Goal: Task Accomplishment & Management: Manage account settings

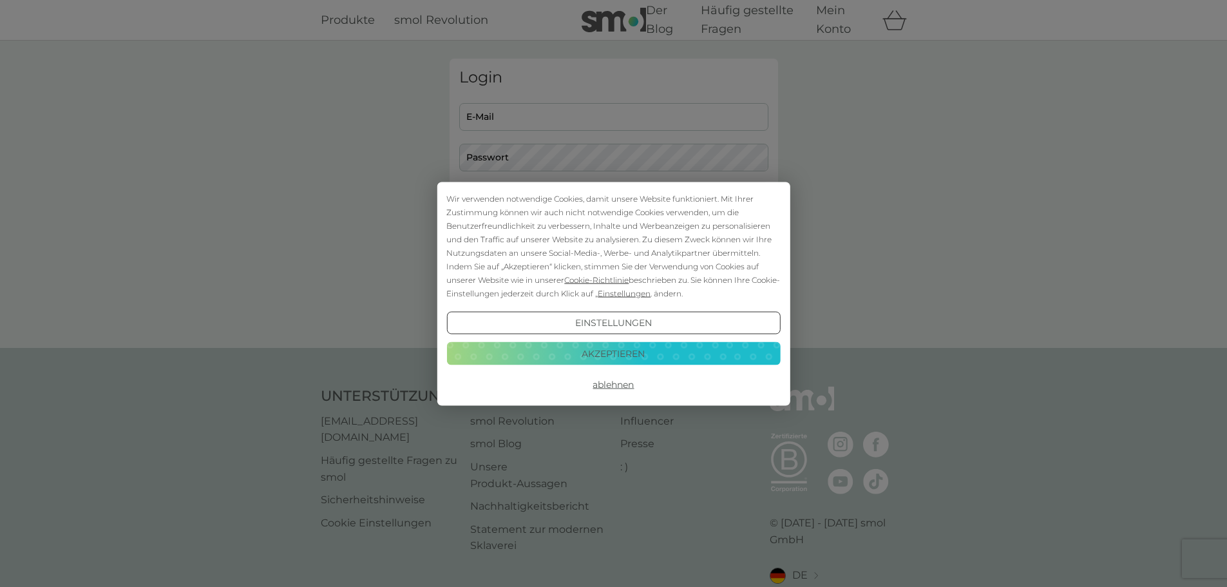
type input "angelika.dau@gmx.de"
click at [619, 345] on button "Akzeptieren" at bounding box center [613, 353] width 334 height 23
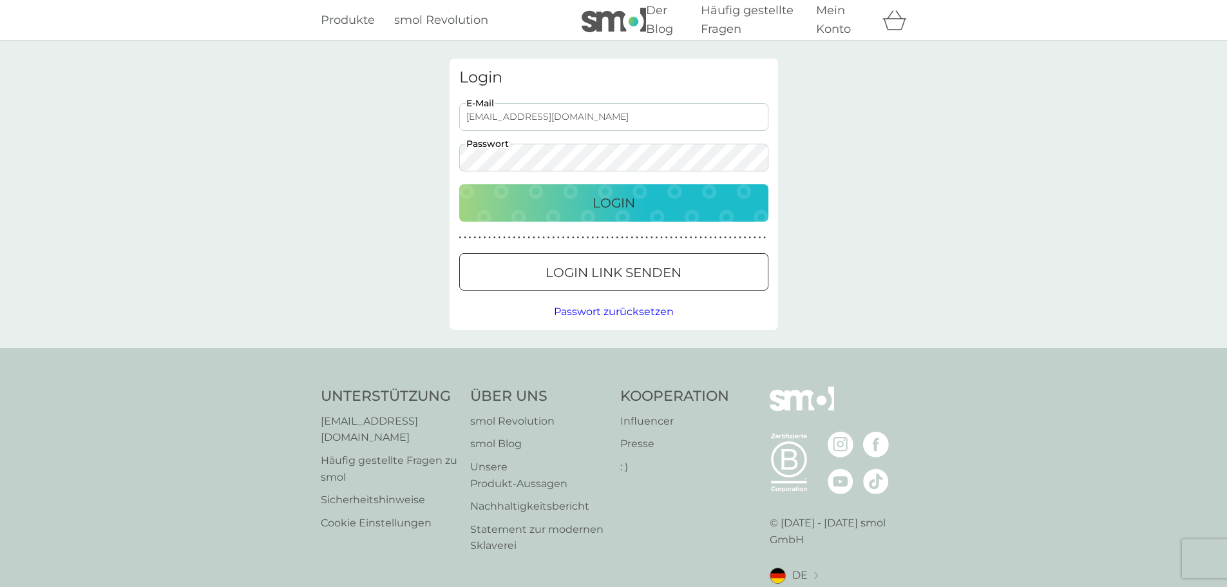
click at [608, 198] on font "Login" at bounding box center [614, 202] width 43 height 15
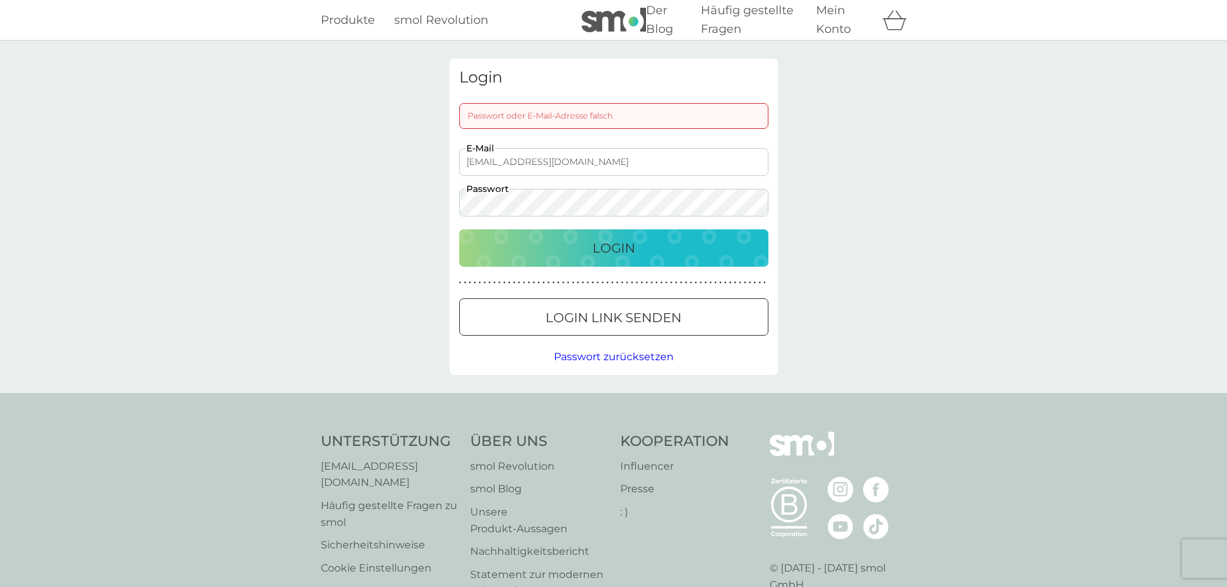
click at [554, 165] on input "angelika.dau@gmx.de" at bounding box center [613, 162] width 309 height 28
click at [492, 260] on button "Login" at bounding box center [613, 247] width 309 height 37
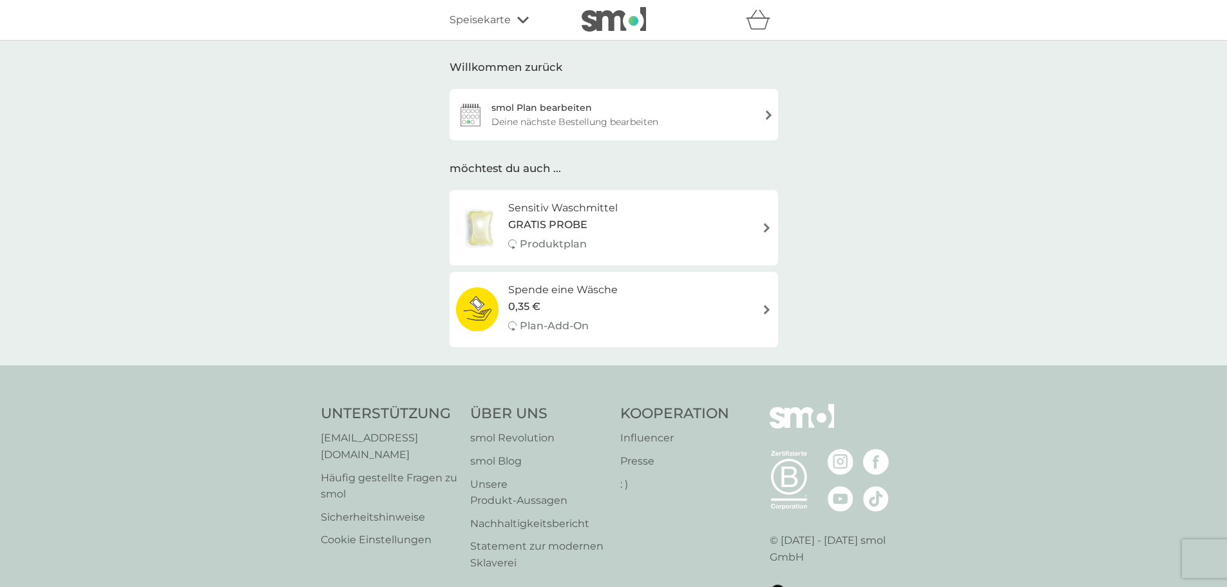
click at [765, 114] on div "smol Plan bearbeiten Deine nächste Bestellung bearbeiten" at bounding box center [614, 115] width 329 height 52
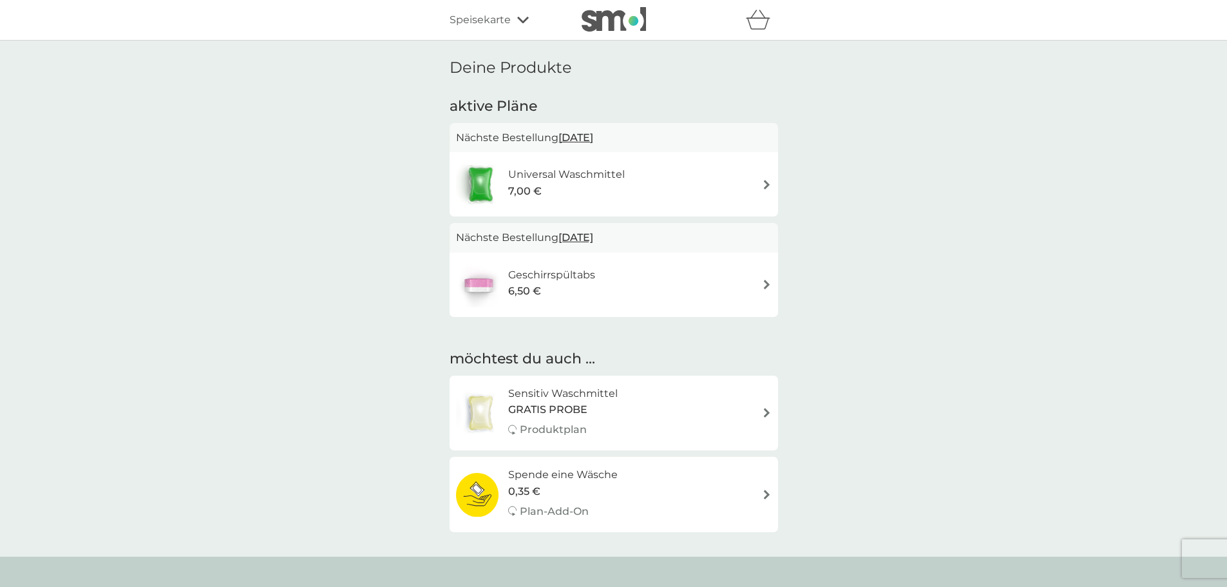
click at [769, 182] on img at bounding box center [767, 185] width 10 height 10
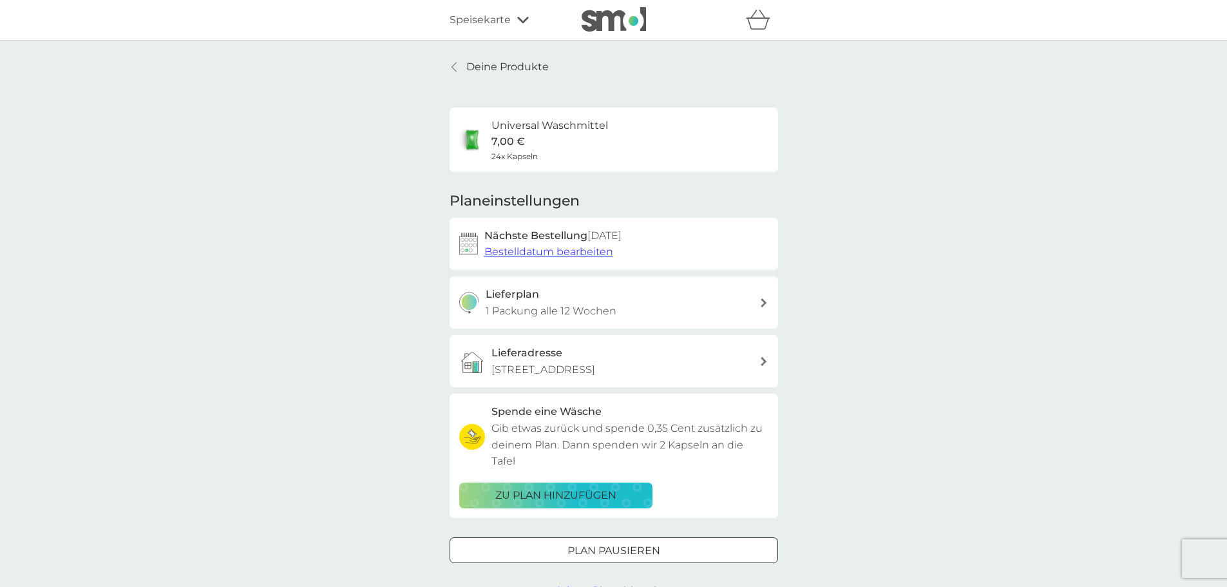
click at [548, 249] on font "Bestelldatum bearbeiten" at bounding box center [548, 251] width 129 height 12
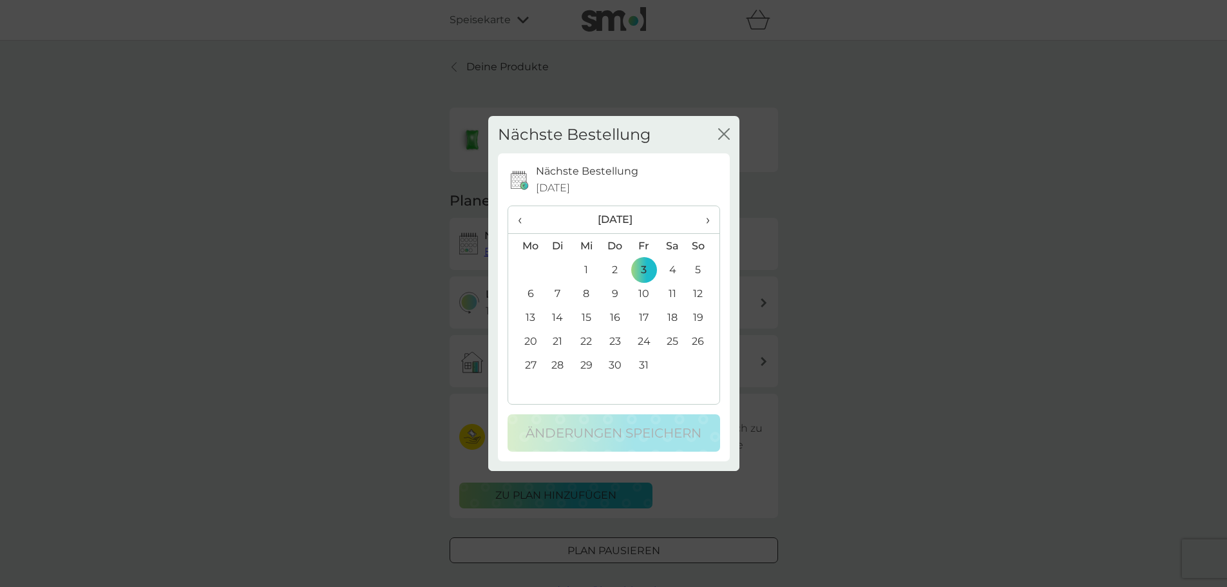
click at [707, 220] on span "›" at bounding box center [702, 219] width 13 height 27
click at [673, 316] on td "15" at bounding box center [672, 317] width 29 height 24
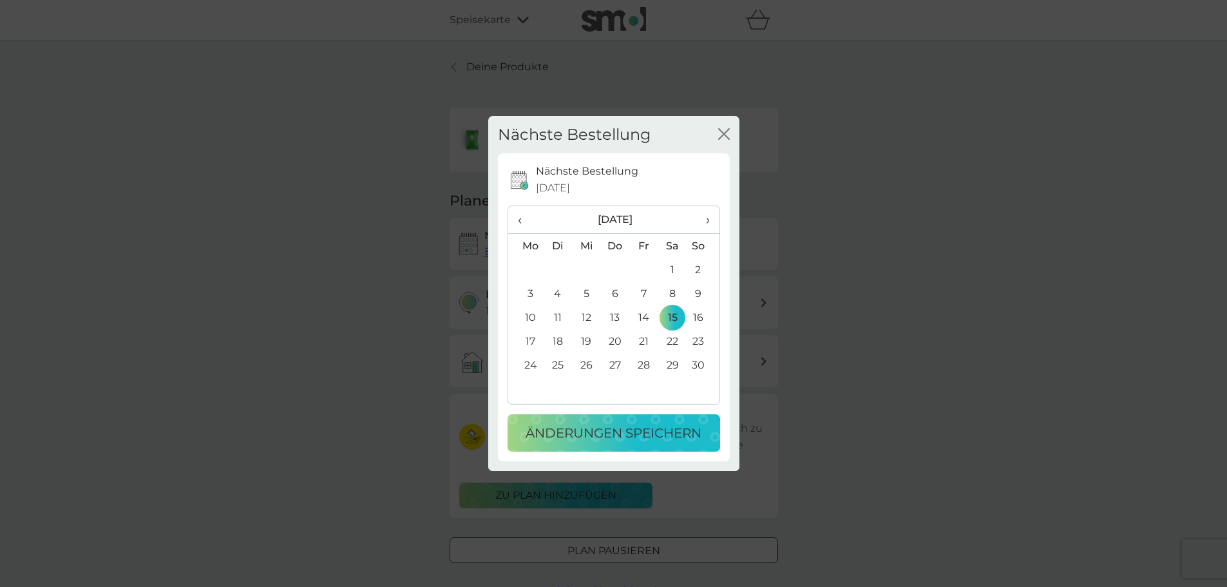
click at [613, 429] on font "Änderungen speichern" at bounding box center [614, 432] width 176 height 15
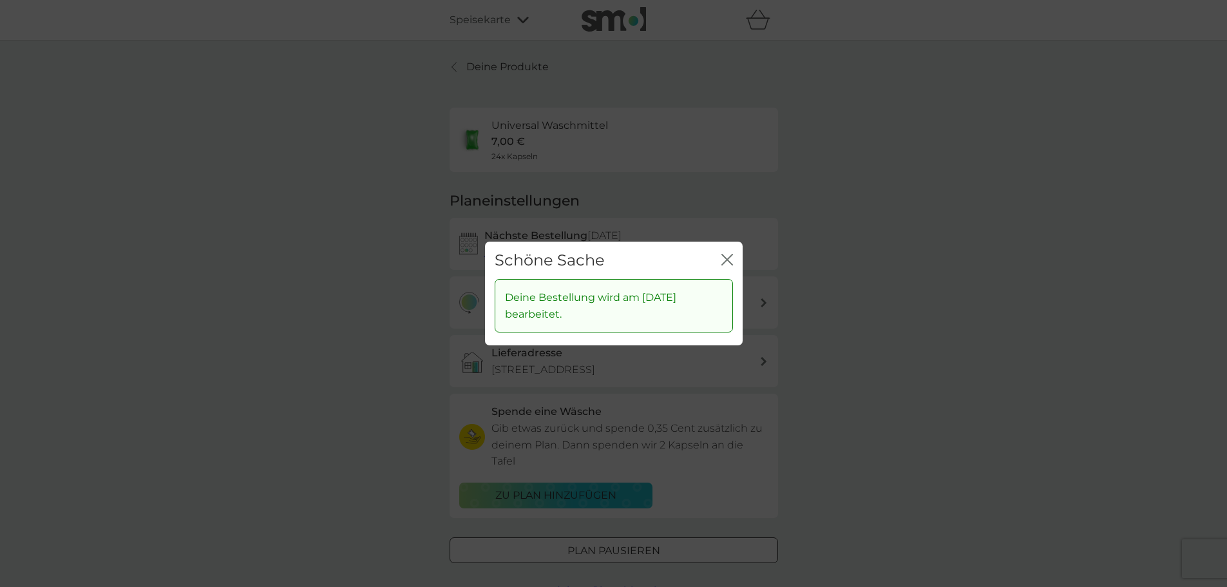
click at [726, 260] on icon "Schließen" at bounding box center [724, 259] width 5 height 10
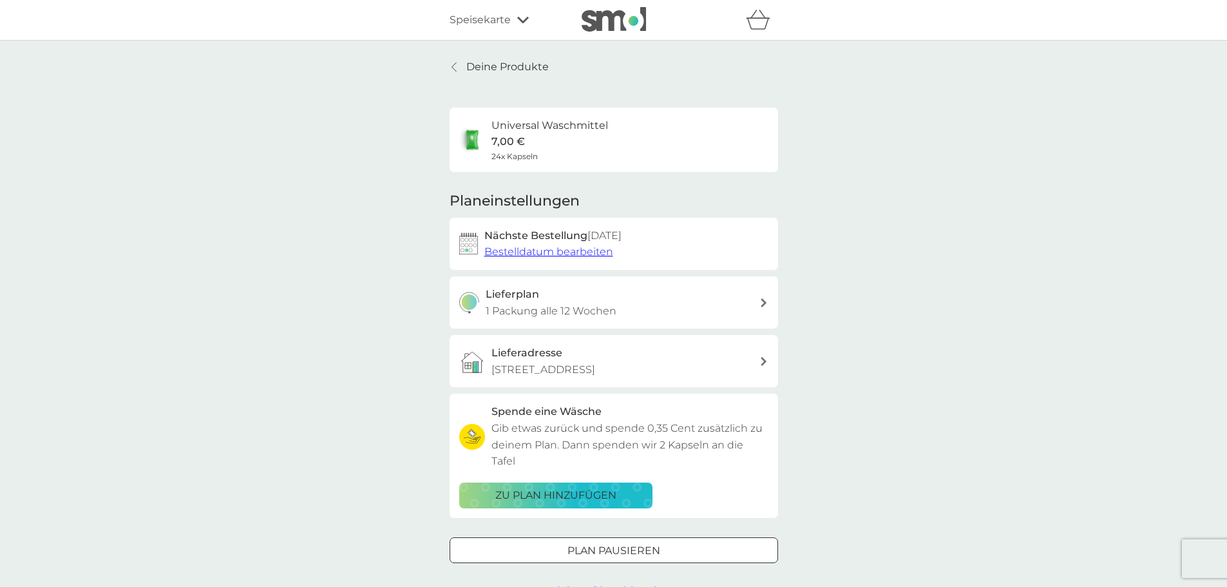
click at [456, 66] on icon at bounding box center [454, 67] width 5 height 10
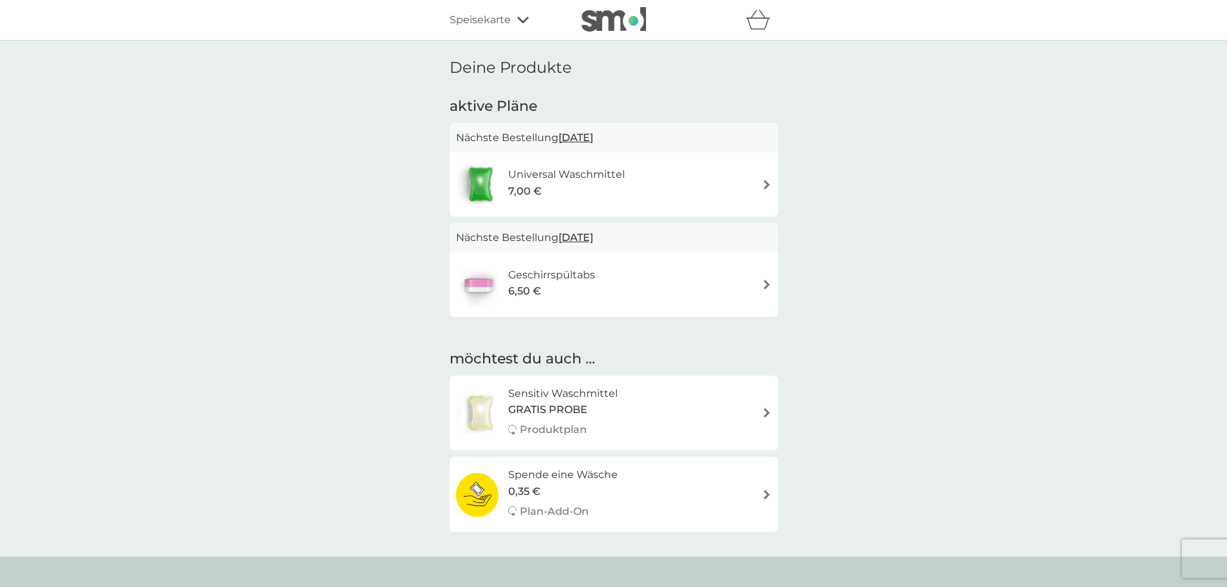
click at [593, 236] on font "[DATE]" at bounding box center [576, 237] width 35 height 12
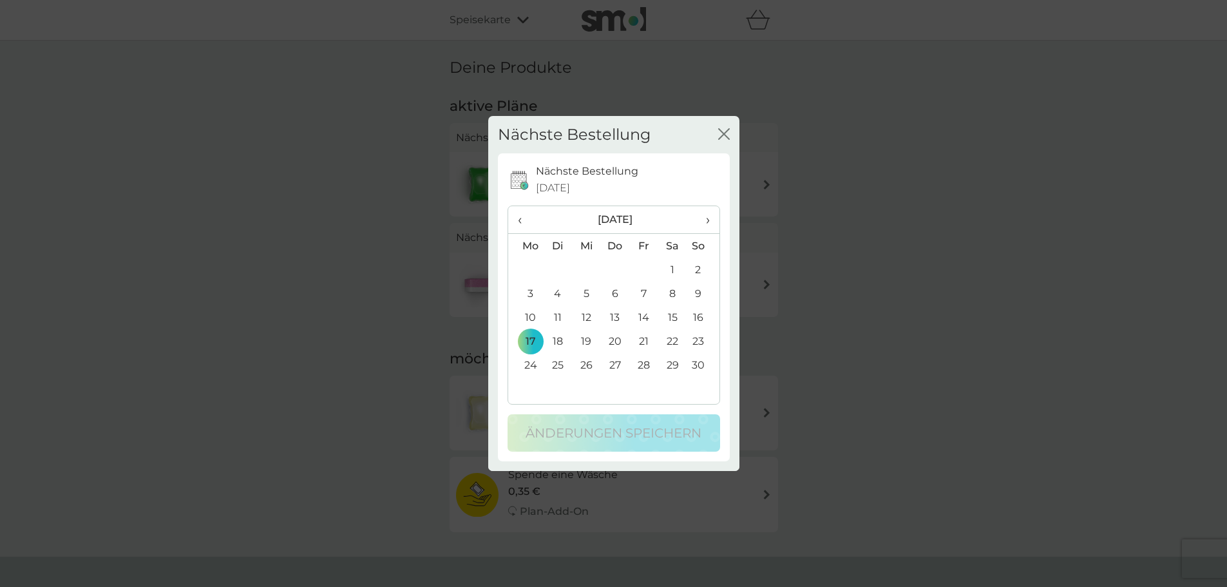
click at [673, 318] on td "15" at bounding box center [672, 317] width 29 height 24
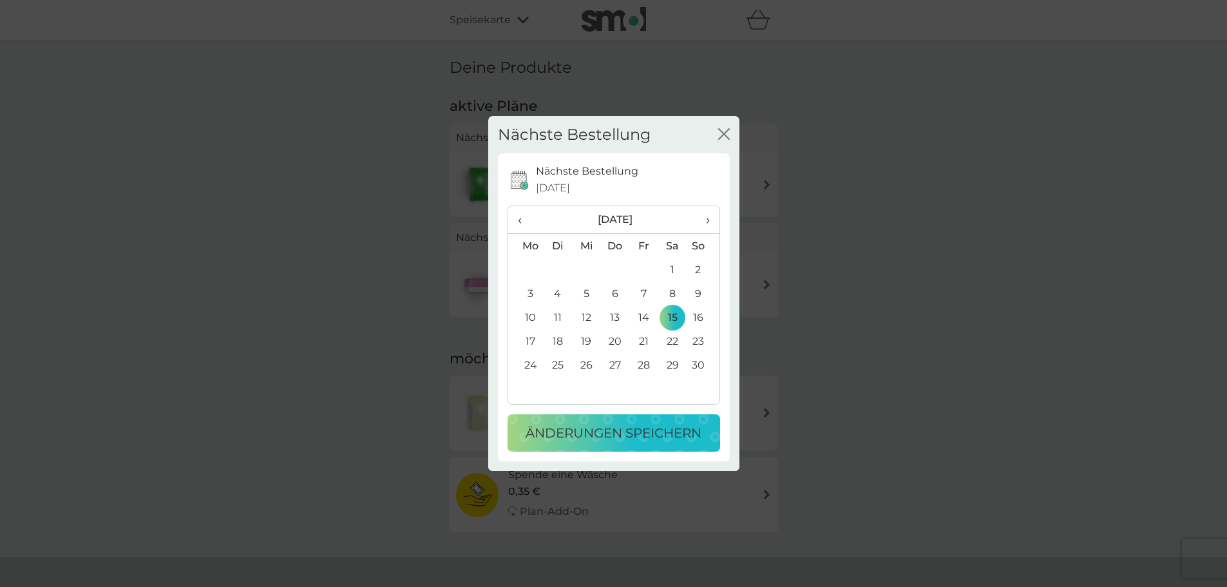
drag, startPoint x: 651, startPoint y: 428, endPoint x: 683, endPoint y: 408, distance: 37.4
click at [651, 428] on font "Änderungen speichern" at bounding box center [614, 432] width 176 height 15
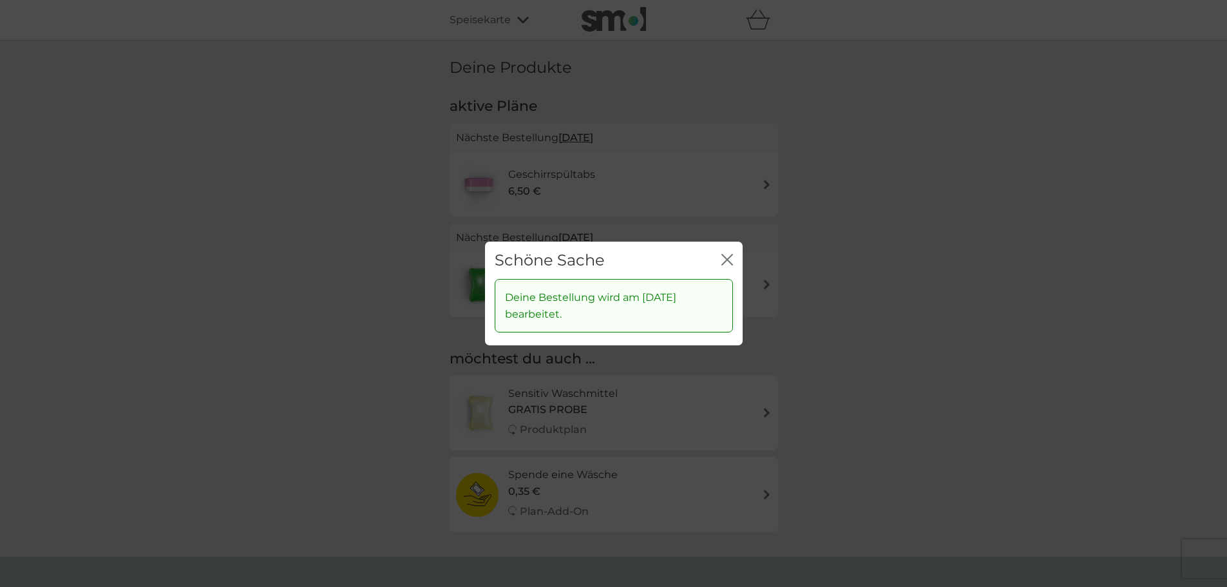
click at [725, 256] on icon "Schließen" at bounding box center [728, 260] width 12 height 12
